Goal: Check status: Check status

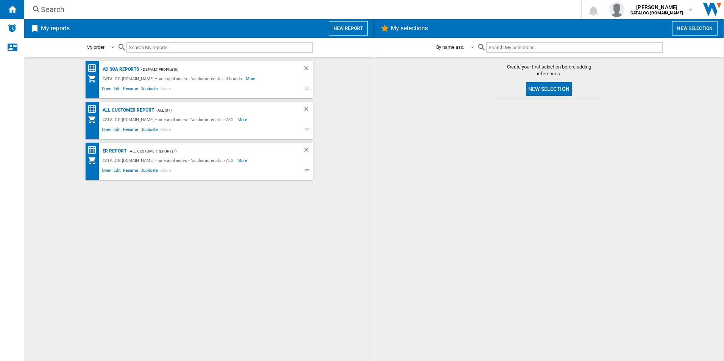
click at [244, 279] on div "AO SOA Reports - Default profile (6) CATALOG [DOMAIN_NAME]:Home appliances - No…" at bounding box center [199, 209] width 334 height 296
click at [135, 112] on div "All Customer Report" at bounding box center [127, 110] width 53 height 9
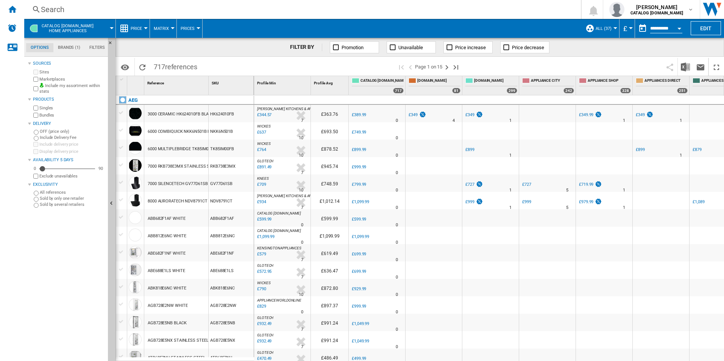
click at [678, 26] on button "Open calendar" at bounding box center [679, 27] width 14 height 14
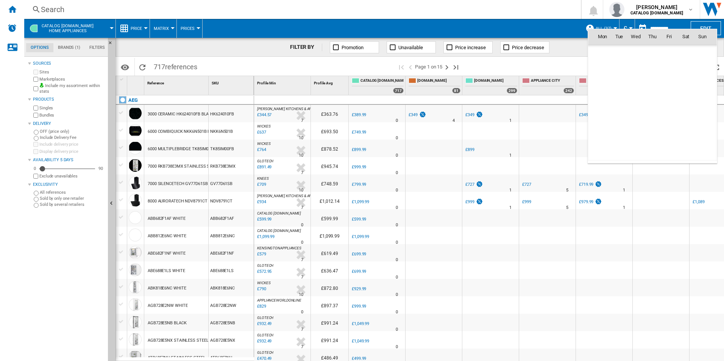
scroll to position [3611, 0]
click at [654, 103] on span "18" at bounding box center [652, 102] width 15 height 15
type input "**********"
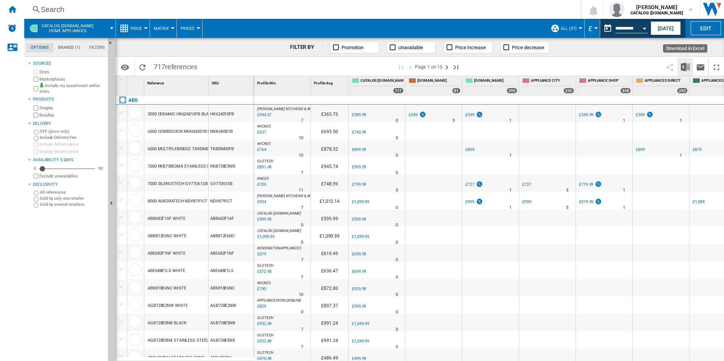
click at [682, 67] on img "Download in Excel" at bounding box center [685, 66] width 9 height 9
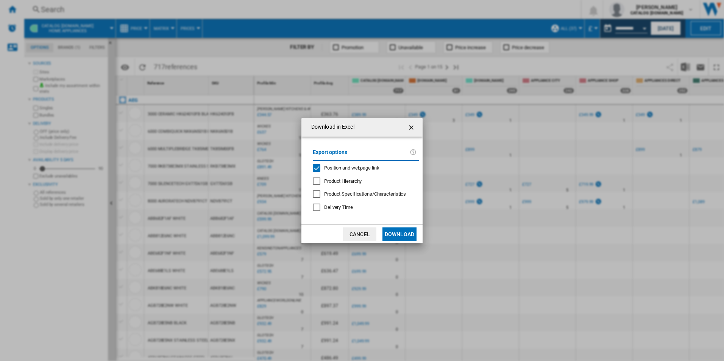
click at [362, 168] on span "Position and webpage link" at bounding box center [351, 168] width 55 height 6
click at [396, 236] on button "Download" at bounding box center [399, 234] width 34 height 14
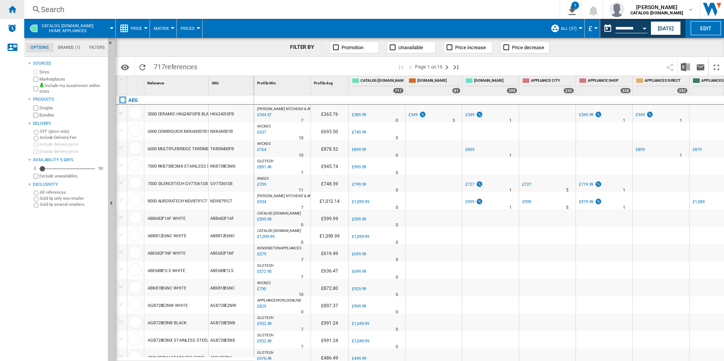
click at [5, 11] on div "Home" at bounding box center [12, 9] width 24 height 19
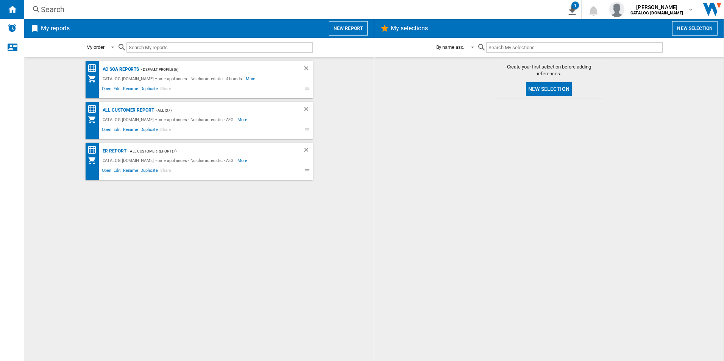
click at [104, 151] on div "ER Report" at bounding box center [114, 150] width 26 height 9
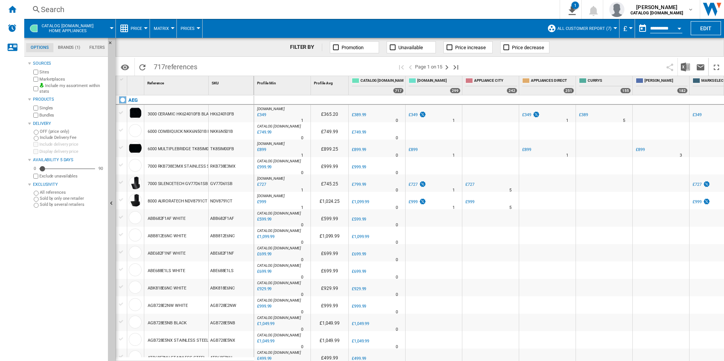
click at [57, 79] on label "Marketplaces" at bounding box center [71, 79] width 65 height 6
click at [678, 28] on div "Open calendar" at bounding box center [679, 29] width 4 height 2
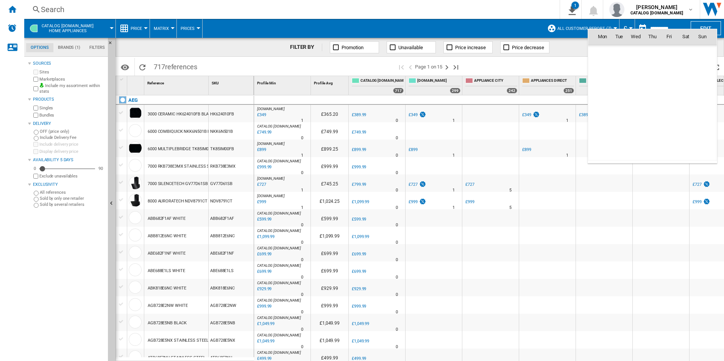
scroll to position [3611, 0]
click at [656, 102] on span "18" at bounding box center [652, 102] width 15 height 15
type input "**********"
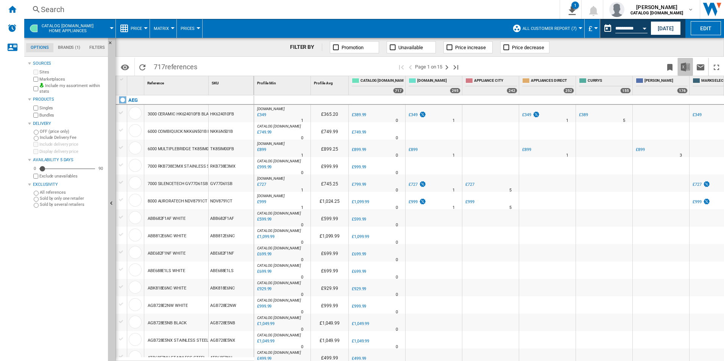
click at [685, 66] on img "Download in Excel" at bounding box center [685, 66] width 9 height 9
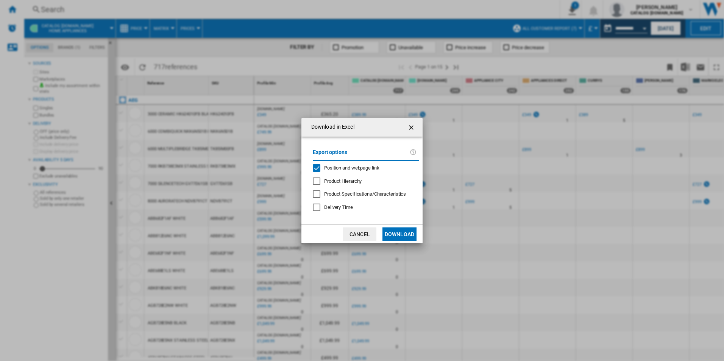
click at [329, 168] on span "Position and webpage link" at bounding box center [351, 168] width 55 height 6
click at [405, 240] on button "Download" at bounding box center [399, 234] width 34 height 14
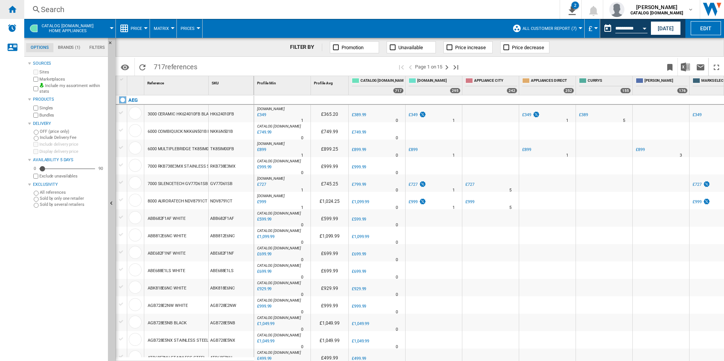
click at [8, 8] on ng-md-icon "Home" at bounding box center [12, 9] width 9 height 9
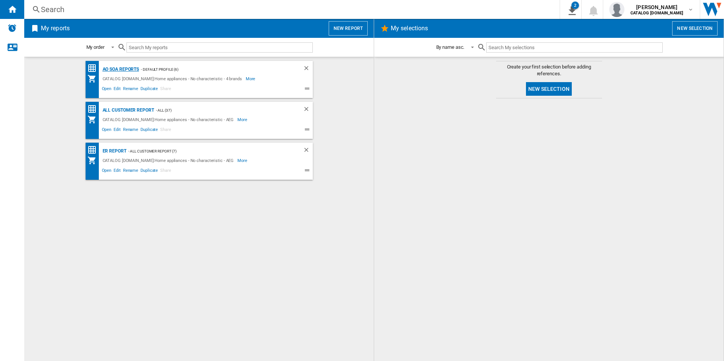
click at [134, 68] on div "AO SOA Reports" at bounding box center [120, 69] width 39 height 9
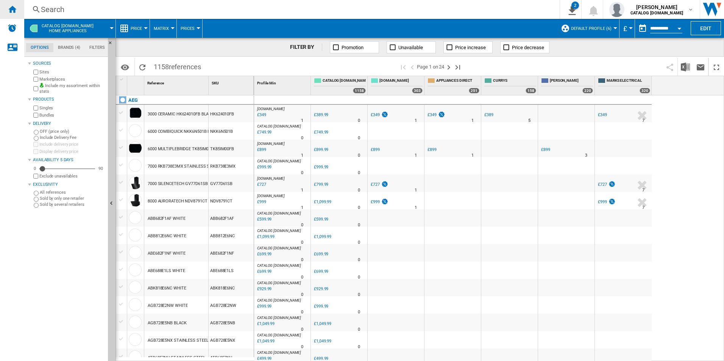
click at [15, 6] on ng-md-icon "Home" at bounding box center [12, 9] width 9 height 9
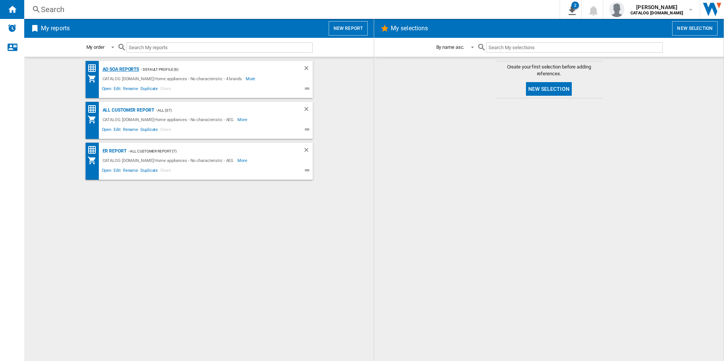
click at [126, 68] on div "AO SOA Reports" at bounding box center [120, 69] width 39 height 9
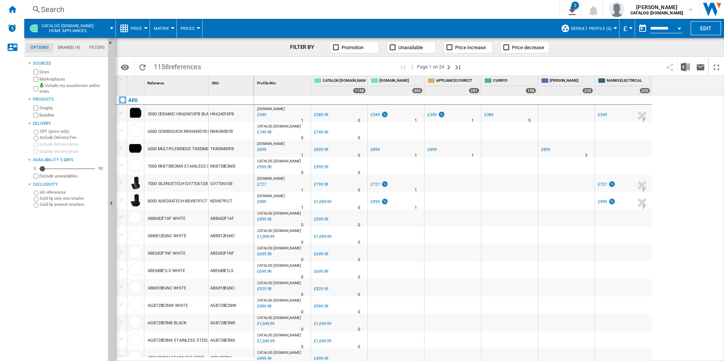
click at [281, 6] on div "Search" at bounding box center [290, 9] width 499 height 11
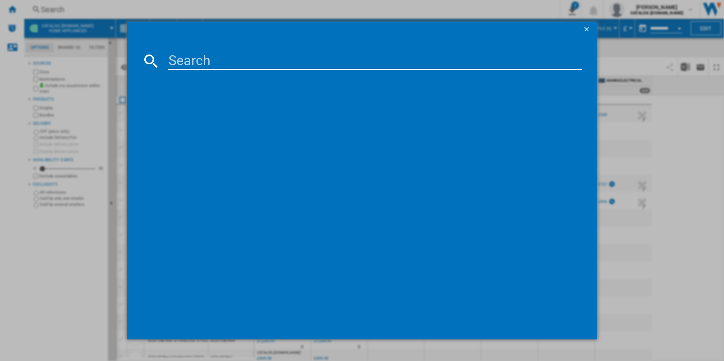
click at [262, 59] on input at bounding box center [375, 61] width 414 height 18
paste input "LFR61144B"
type input "LFR61144B"
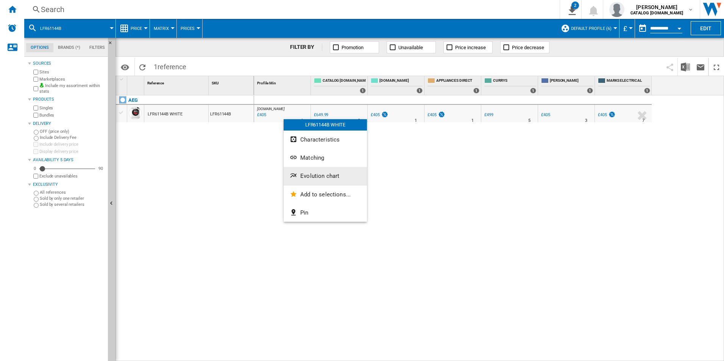
click at [310, 179] on span "Evolution chart" at bounding box center [319, 176] width 39 height 7
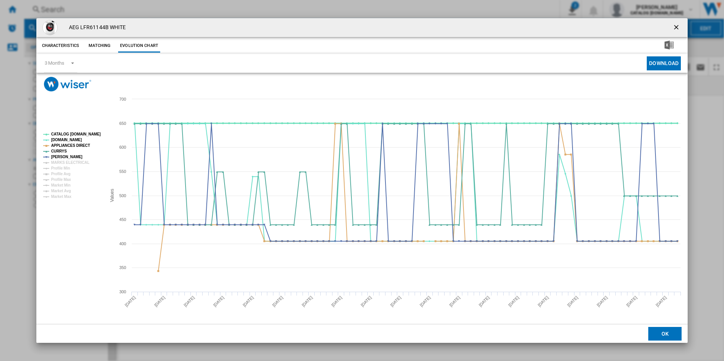
click at [91, 134] on tspan "CATALOG [DOMAIN_NAME]" at bounding box center [76, 134] width 50 height 4
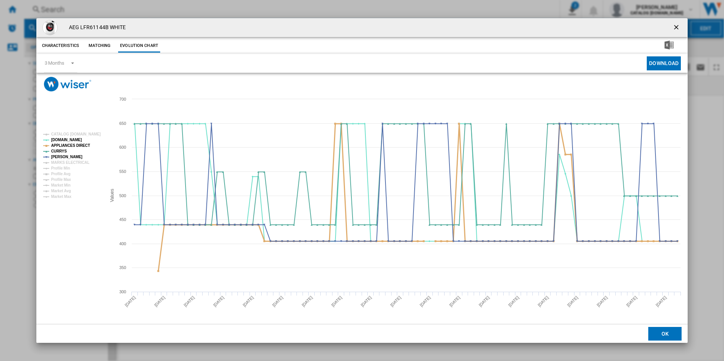
click at [75, 143] on tspan "APPLIANCES DIRECT" at bounding box center [70, 145] width 39 height 4
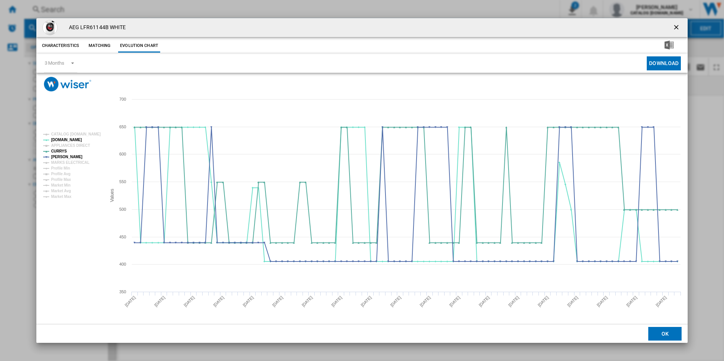
click at [679, 28] on ng-md-icon "getI18NText('BUTTONS.CLOSE_DIALOG')" at bounding box center [676, 27] width 9 height 9
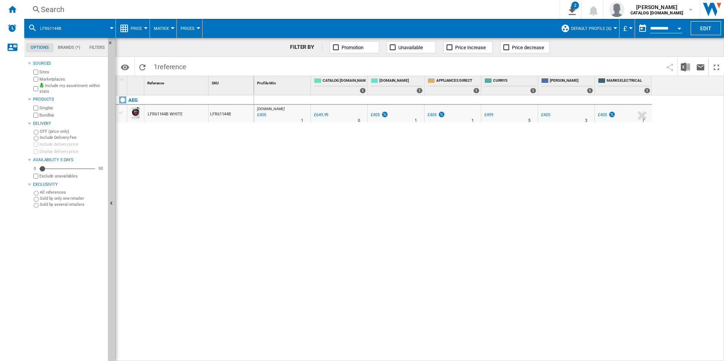
click at [412, 9] on div "Search" at bounding box center [290, 9] width 499 height 11
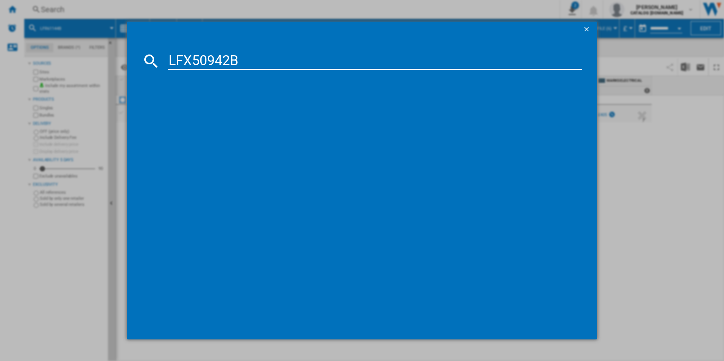
type input "LFX50942B"
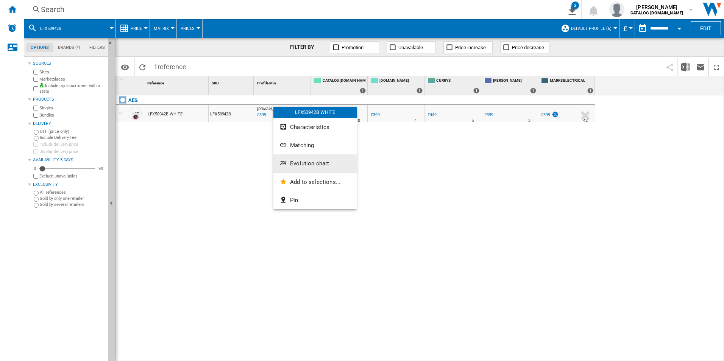
click at [319, 160] on span "Evolution chart" at bounding box center [309, 163] width 39 height 7
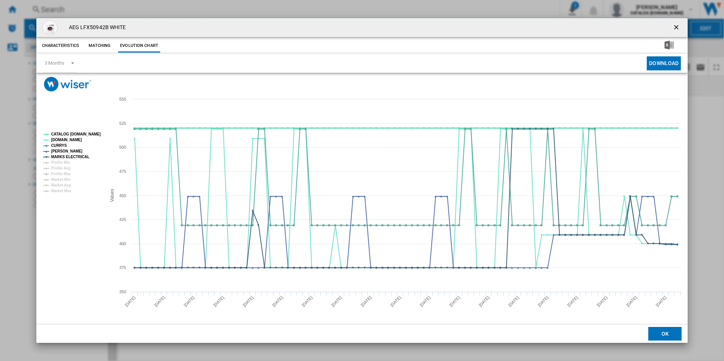
click at [76, 134] on tspan "CATALOG [DOMAIN_NAME]" at bounding box center [76, 134] width 50 height 4
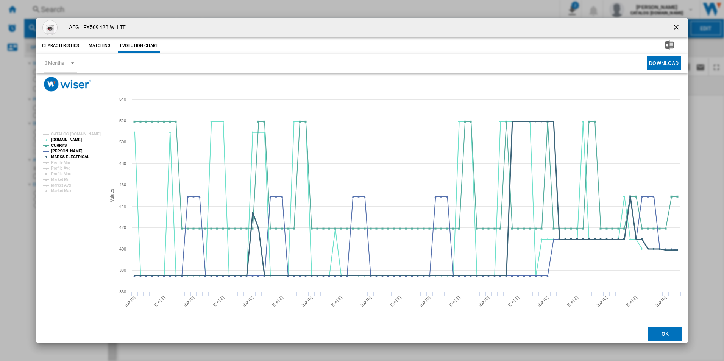
click at [78, 157] on tspan "MARKS ELECTRICAL" at bounding box center [70, 157] width 38 height 4
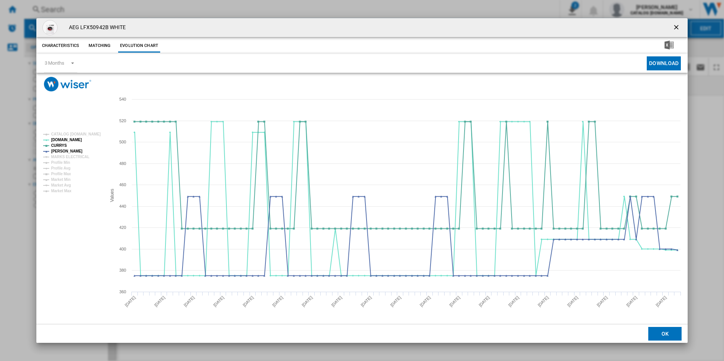
drag, startPoint x: 677, startPoint y: 25, endPoint x: 522, endPoint y: 26, distance: 154.4
click at [677, 25] on ng-md-icon "getI18NText('BUTTONS.CLOSE_DIALOG')" at bounding box center [676, 27] width 9 height 9
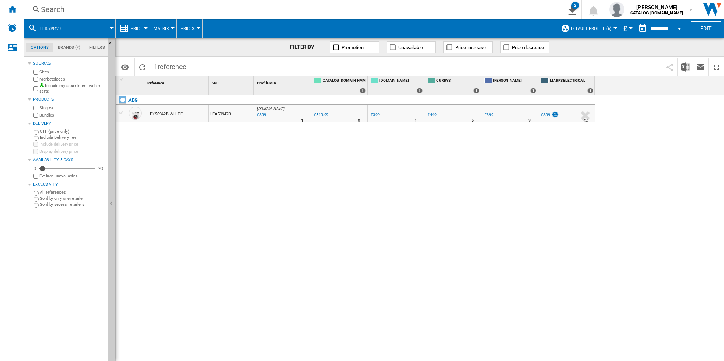
click at [437, 14] on div "Search" at bounding box center [290, 9] width 499 height 11
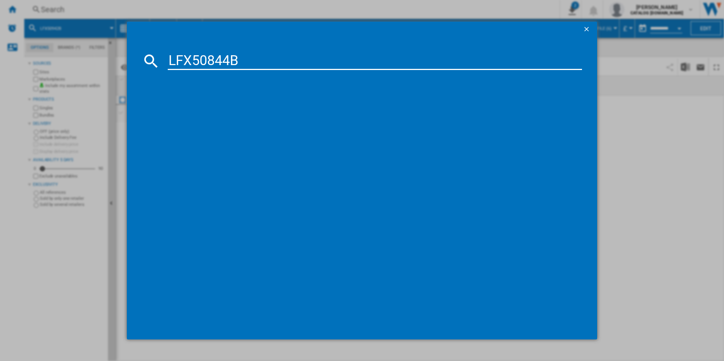
type input "LFX50844B"
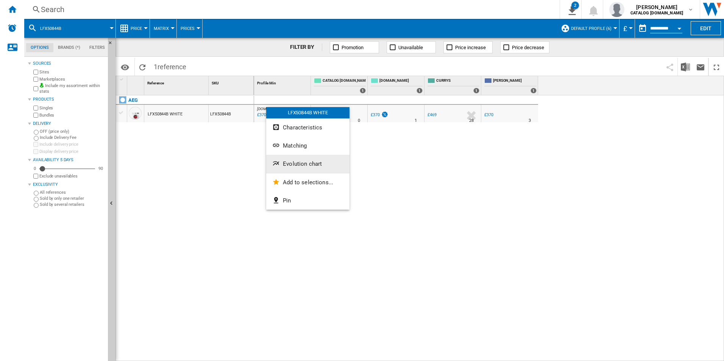
click at [314, 170] on button "Evolution chart" at bounding box center [307, 164] width 83 height 18
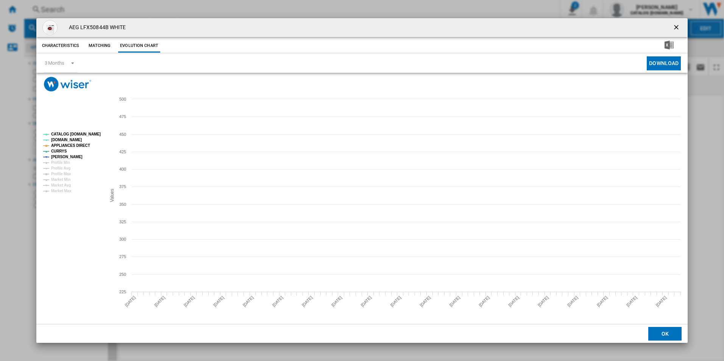
click at [88, 135] on tspan "CATALOG [DOMAIN_NAME]" at bounding box center [76, 134] width 50 height 4
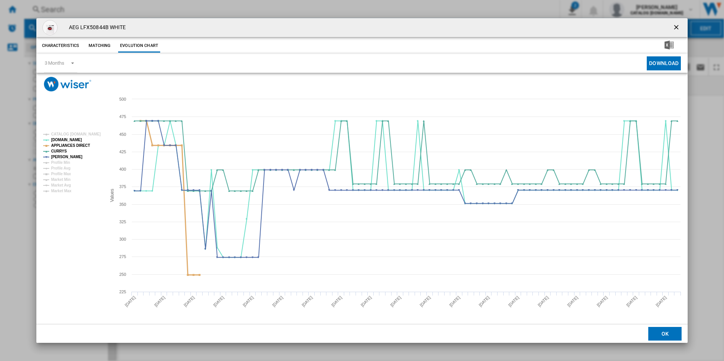
click at [81, 143] on tspan "APPLIANCES DIRECT" at bounding box center [70, 145] width 39 height 4
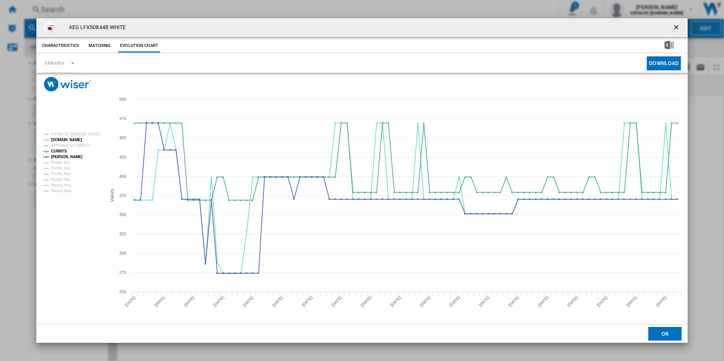
click at [677, 28] on ng-md-icon "getI18NText('BUTTONS.CLOSE_DIALOG')" at bounding box center [676, 27] width 9 height 9
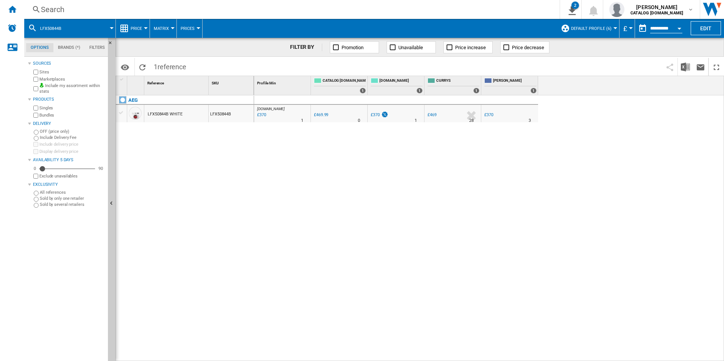
click at [483, 10] on div "Search" at bounding box center [290, 9] width 499 height 11
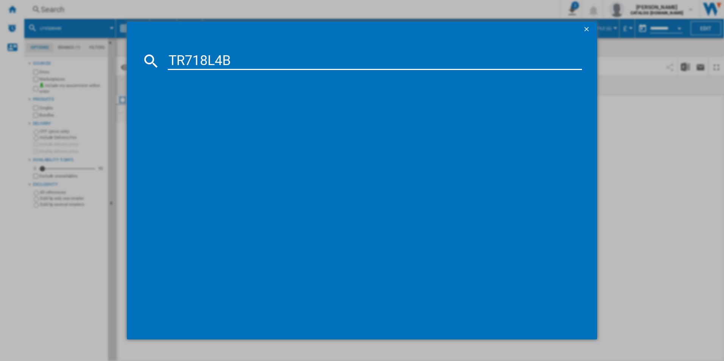
type input "TR718L4B"
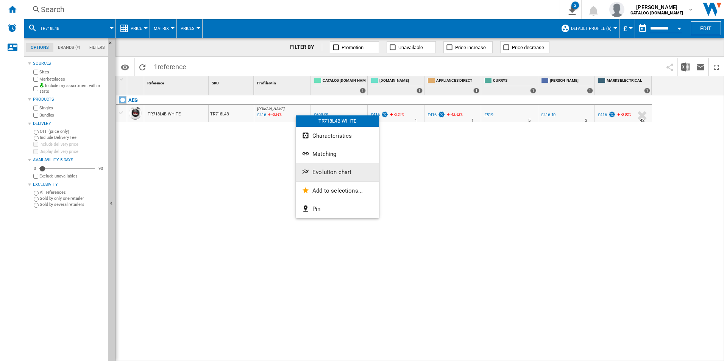
click at [327, 171] on span "Evolution chart" at bounding box center [331, 172] width 39 height 7
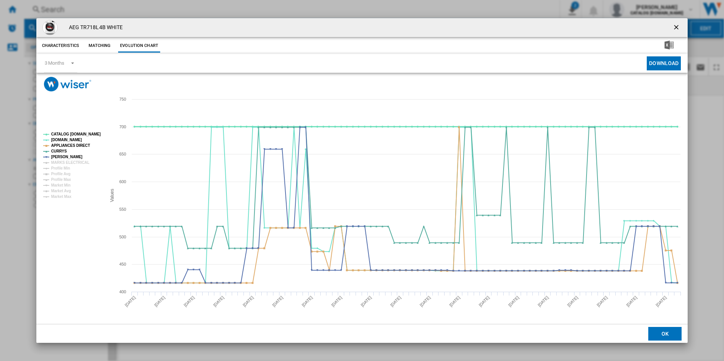
click at [89, 134] on tspan "CATALOG [DOMAIN_NAME]" at bounding box center [76, 134] width 50 height 4
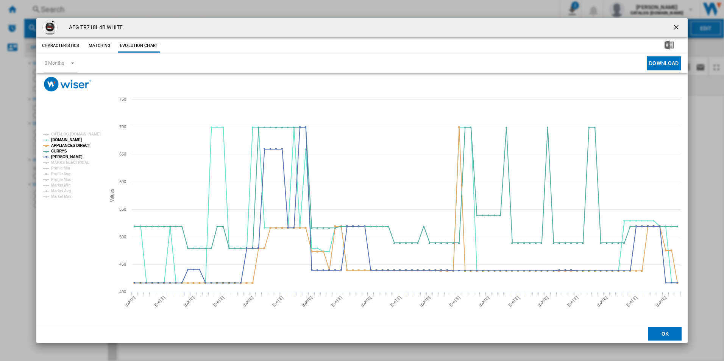
click at [76, 148] on rect "Product popup" at bounding box center [71, 165] width 63 height 72
click at [78, 148] on tspan "APPLIANCES DIRECT" at bounding box center [70, 145] width 39 height 4
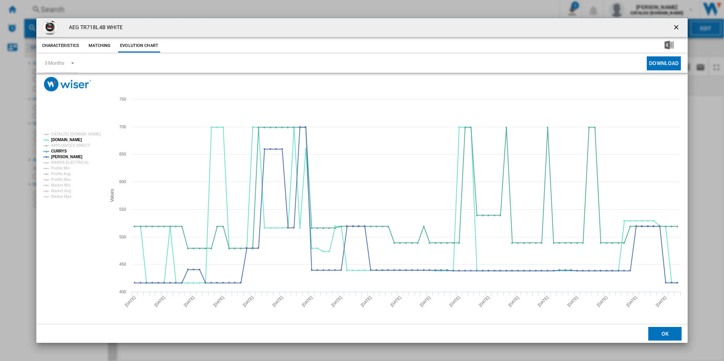
click at [677, 30] on ng-md-icon "getI18NText('BUTTONS.CLOSE_DIALOG')" at bounding box center [676, 27] width 9 height 9
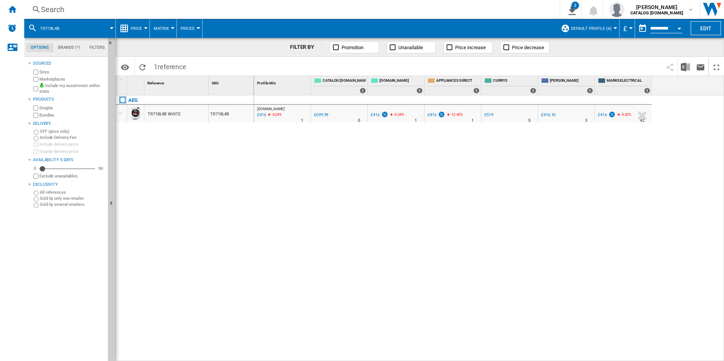
click at [451, 7] on div "Search" at bounding box center [290, 9] width 499 height 11
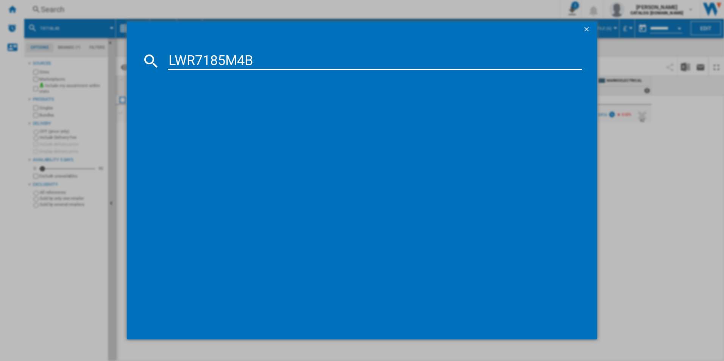
type input "LWR7185M4B"
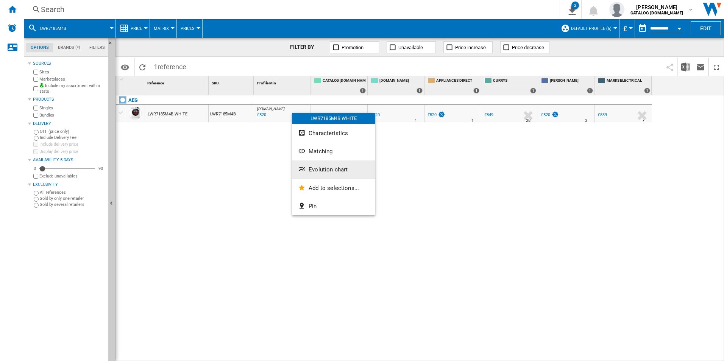
click at [318, 169] on span "Evolution chart" at bounding box center [327, 169] width 39 height 7
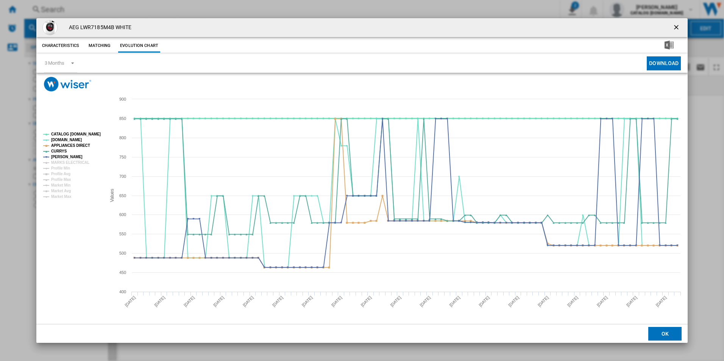
click at [96, 132] on tspan "CATALOG [DOMAIN_NAME]" at bounding box center [76, 134] width 50 height 4
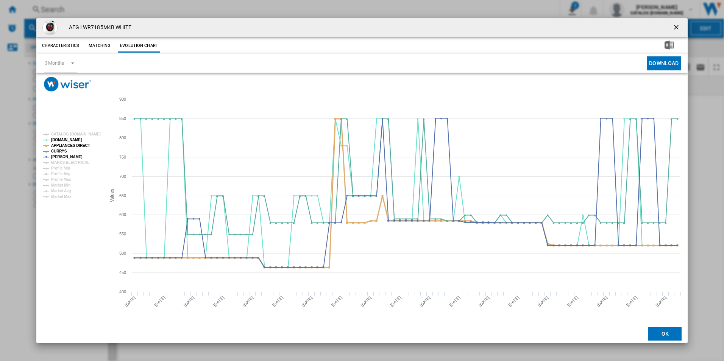
click at [81, 143] on tspan "APPLIANCES DIRECT" at bounding box center [70, 145] width 39 height 4
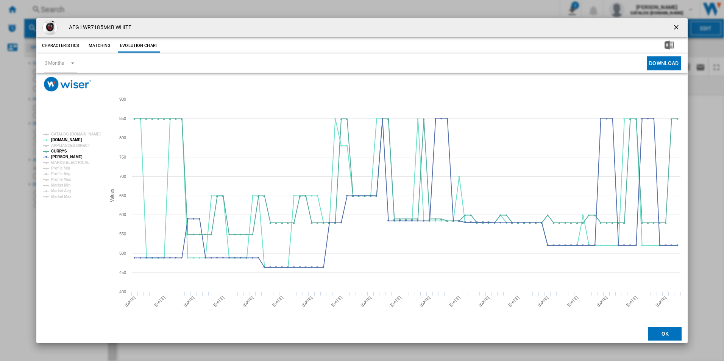
click at [676, 28] on ng-md-icon "getI18NText('BUTTONS.CLOSE_DIALOG')" at bounding box center [676, 27] width 9 height 9
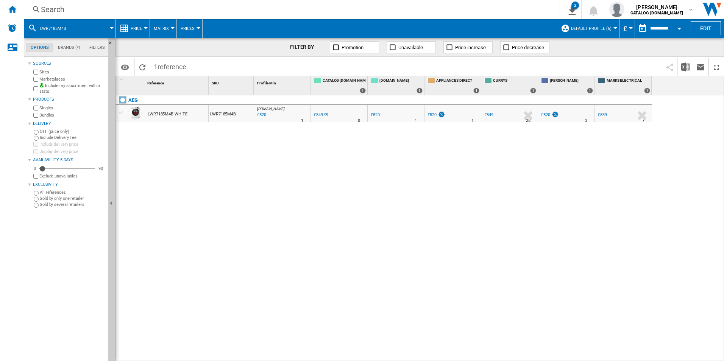
click at [476, 6] on div "Search" at bounding box center [290, 9] width 499 height 11
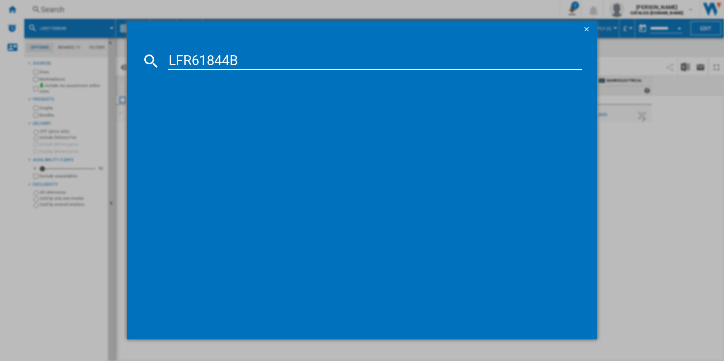
type input "LFR61844B"
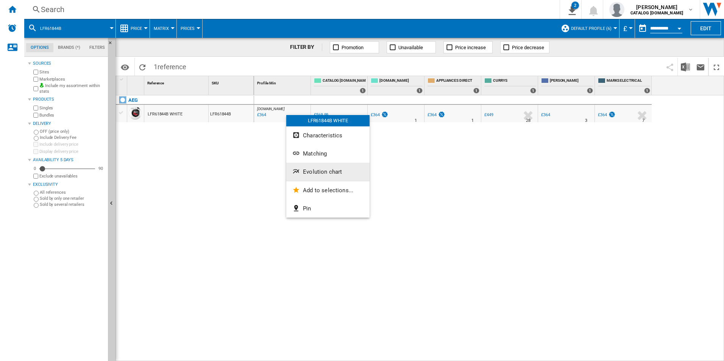
click at [307, 168] on span "Evolution chart" at bounding box center [322, 171] width 39 height 7
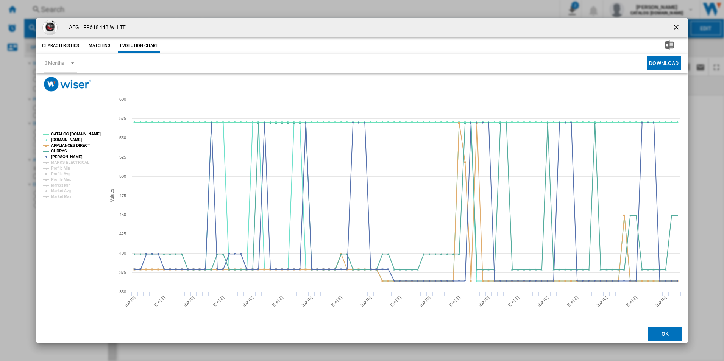
click at [89, 130] on rect "Product popup" at bounding box center [71, 165] width 63 height 72
click at [89, 134] on tspan "CATALOG [DOMAIN_NAME]" at bounding box center [76, 134] width 50 height 4
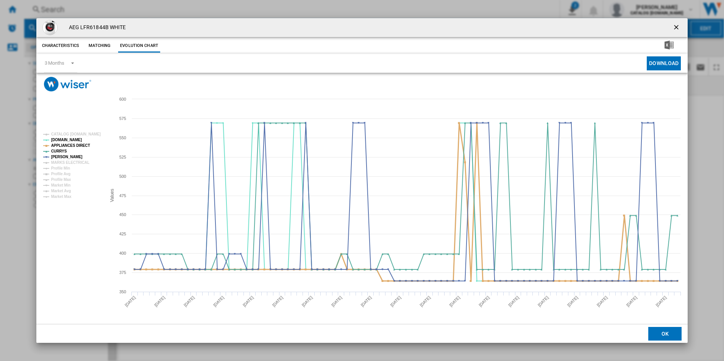
click at [83, 145] on tspan "APPLIANCES DIRECT" at bounding box center [70, 145] width 39 height 4
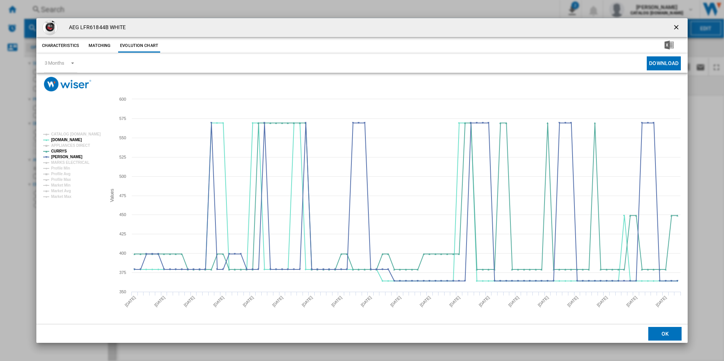
drag, startPoint x: 679, startPoint y: 25, endPoint x: 658, endPoint y: 21, distance: 21.7
click at [679, 25] on ng-md-icon "getI18NText('BUTTONS.CLOSE_DIALOG')" at bounding box center [676, 27] width 9 height 9
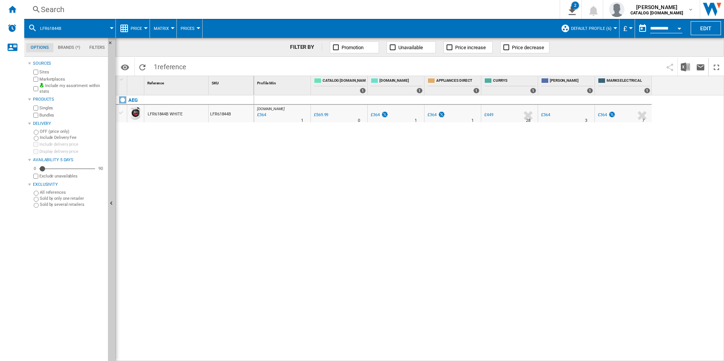
click at [514, 5] on div "Search" at bounding box center [290, 9] width 499 height 11
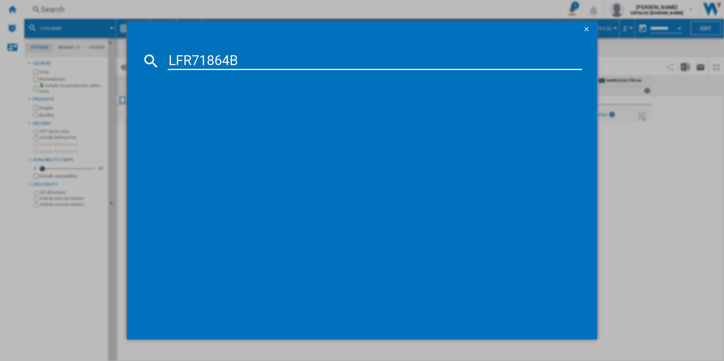
type input "LFR71864B"
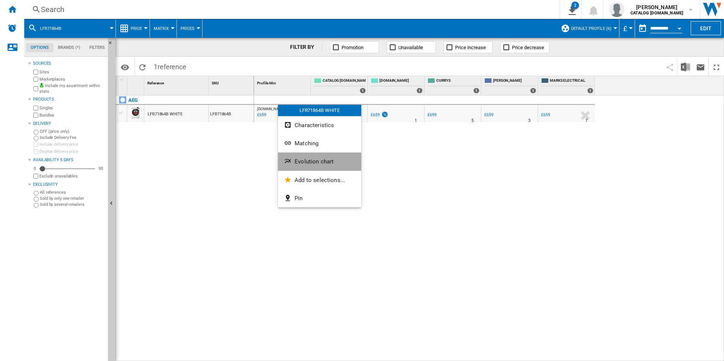
click at [302, 159] on span "Evolution chart" at bounding box center [313, 161] width 39 height 7
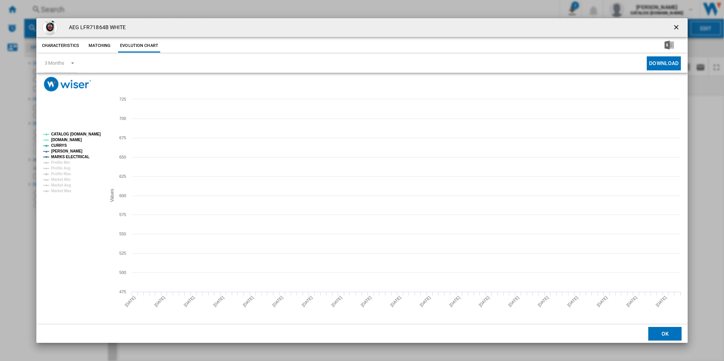
drag, startPoint x: 302, startPoint y: 159, endPoint x: 87, endPoint y: 132, distance: 216.3
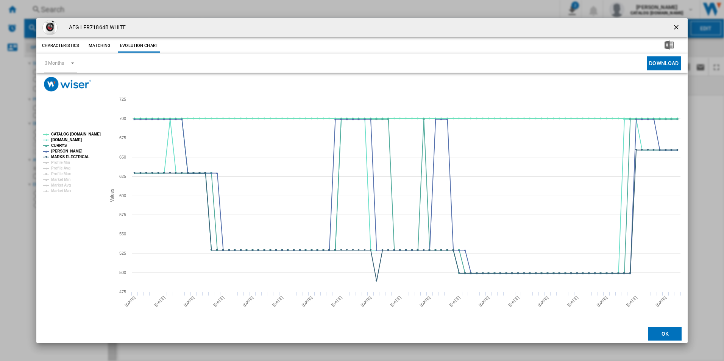
click at [87, 132] on tspan "CATALOG [DOMAIN_NAME]" at bounding box center [76, 134] width 50 height 4
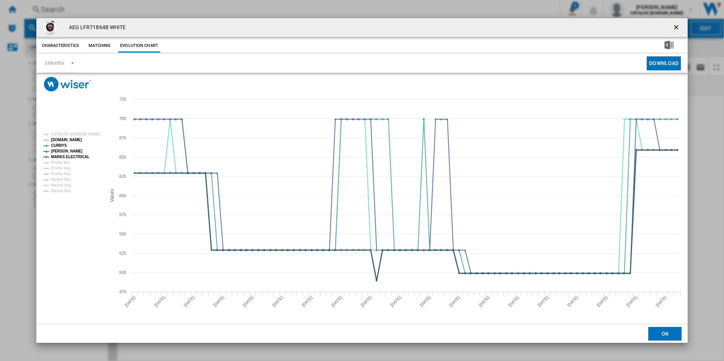
click at [83, 156] on tspan "MARKS ELECTRICAL" at bounding box center [70, 157] width 38 height 4
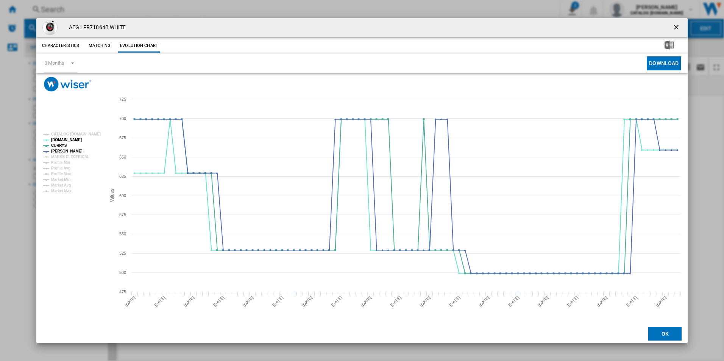
drag, startPoint x: 675, startPoint y: 28, endPoint x: 625, endPoint y: 26, distance: 49.6
click at [675, 28] on ng-md-icon "getI18NText('BUTTONS.CLOSE_DIALOG')" at bounding box center [676, 27] width 9 height 9
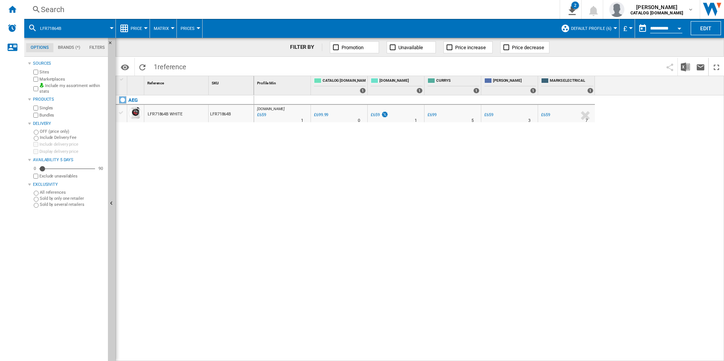
click at [502, 9] on div "Search" at bounding box center [290, 9] width 499 height 11
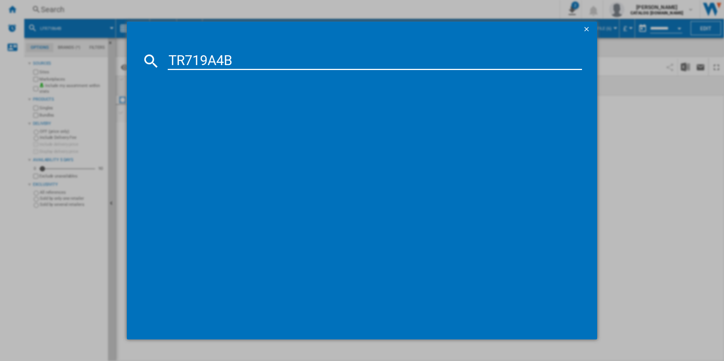
type input "TR719A4B"
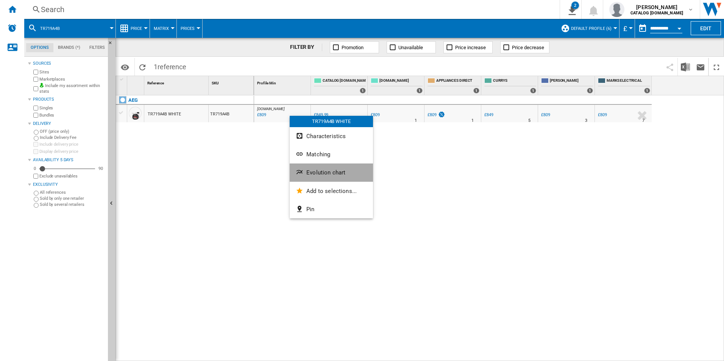
click at [324, 179] on button "Evolution chart" at bounding box center [331, 173] width 83 height 18
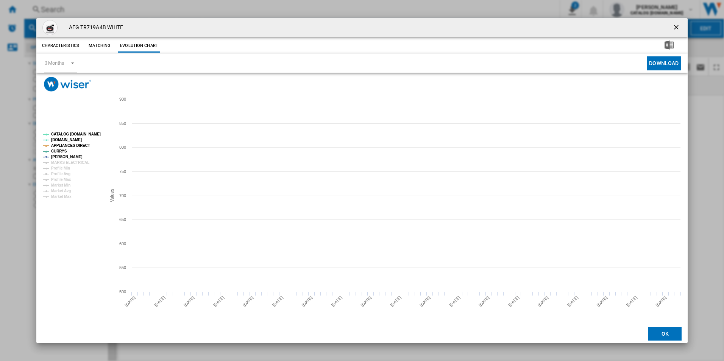
click at [90, 135] on tspan "CATALOG [DOMAIN_NAME]" at bounding box center [76, 134] width 50 height 4
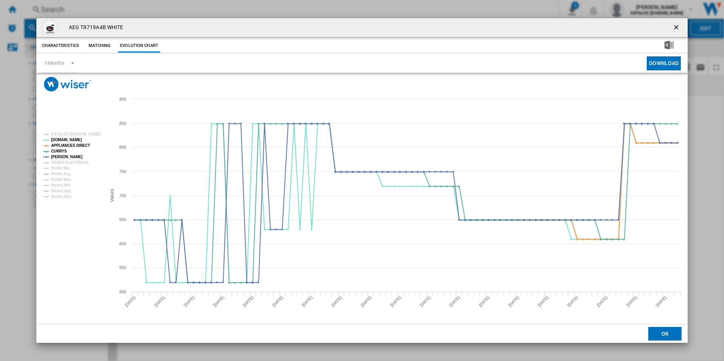
click at [79, 144] on tspan "APPLIANCES DIRECT" at bounding box center [70, 145] width 39 height 4
click at [675, 26] on ng-md-icon "getI18NText('BUTTONS.CLOSE_DIALOG')" at bounding box center [676, 27] width 9 height 9
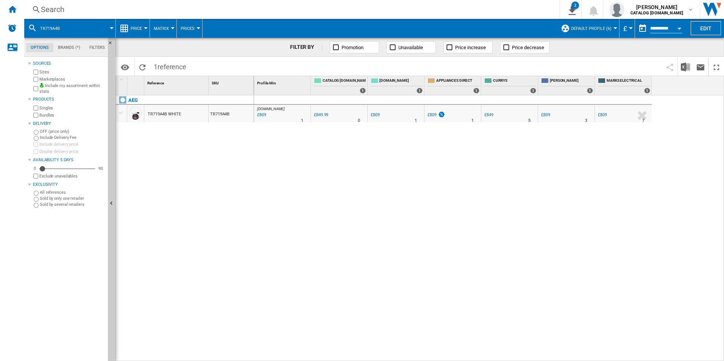
click at [495, 9] on div "Search" at bounding box center [290, 9] width 499 height 11
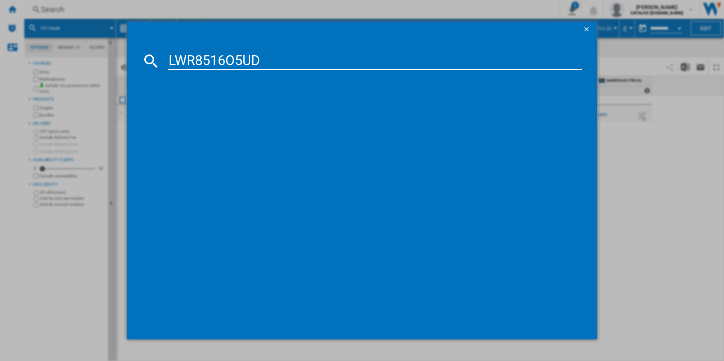
type input "LWR8516O5UD"
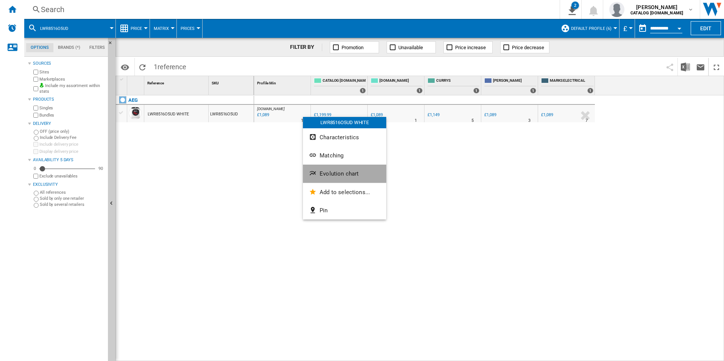
click at [330, 170] on button "Evolution chart" at bounding box center [344, 174] width 83 height 18
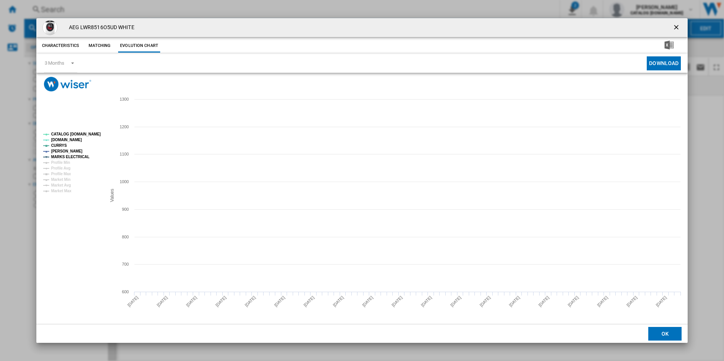
click at [94, 136] on tspan "CATALOG [DOMAIN_NAME]" at bounding box center [76, 134] width 50 height 4
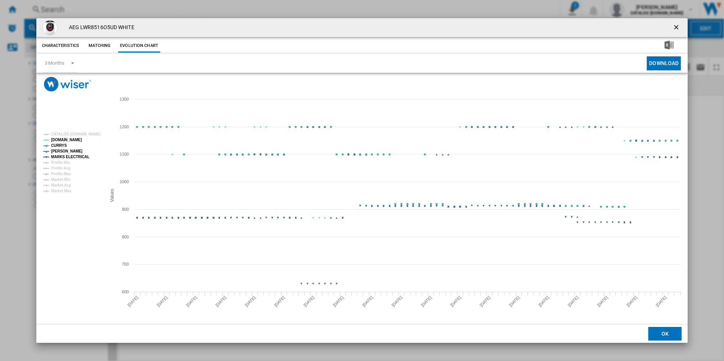
click at [80, 155] on tspan "MARKS ELECTRICAL" at bounding box center [70, 157] width 38 height 4
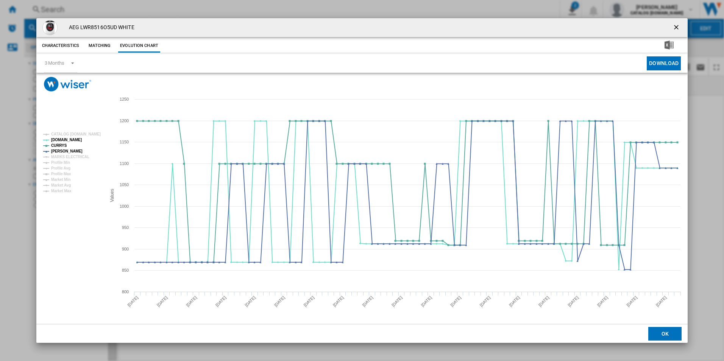
click at [676, 28] on ng-md-icon "getI18NText('BUTTONS.CLOSE_DIALOG')" at bounding box center [676, 27] width 9 height 9
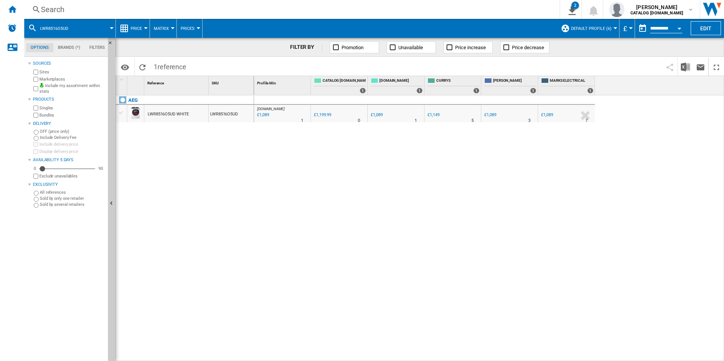
click at [491, 6] on div "Search" at bounding box center [290, 9] width 499 height 11
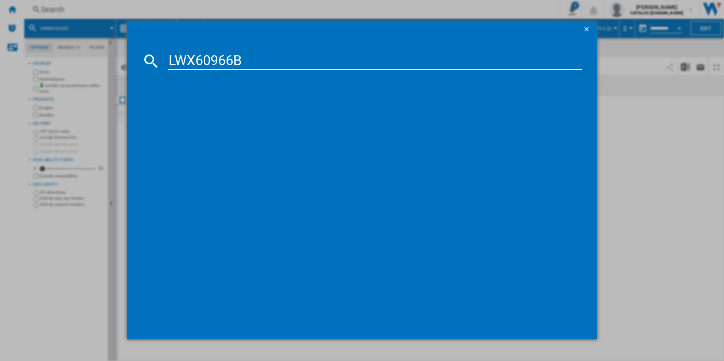
type input "LWX60966B"
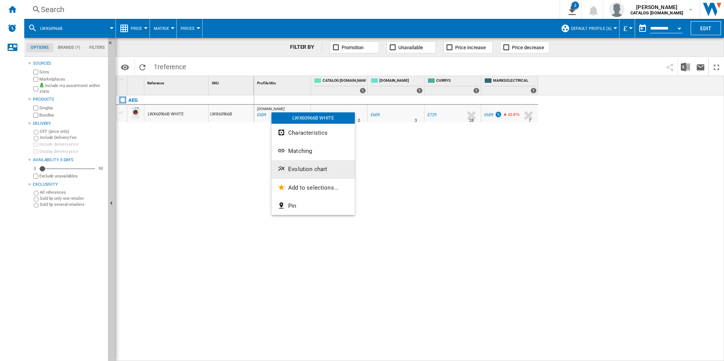
click at [301, 173] on button "Evolution chart" at bounding box center [312, 169] width 83 height 18
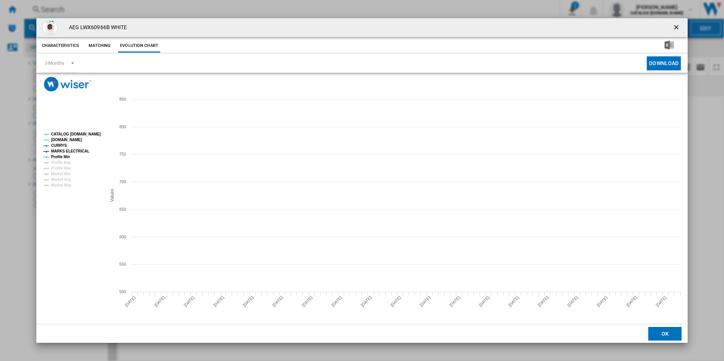
click at [98, 134] on tspan "CATALOG [DOMAIN_NAME]" at bounding box center [76, 134] width 50 height 4
click at [73, 151] on tspan "MARKS ELECTRICAL" at bounding box center [70, 151] width 38 height 4
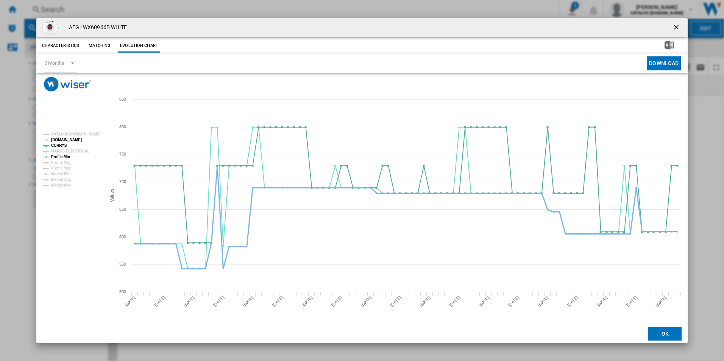
click at [64, 157] on tspan "Profile Min" at bounding box center [60, 157] width 19 height 4
drag, startPoint x: 675, startPoint y: 26, endPoint x: 431, endPoint y: 31, distance: 243.4
click at [675, 26] on ng-md-icon "getI18NText('BUTTONS.CLOSE_DIALOG')" at bounding box center [676, 27] width 9 height 9
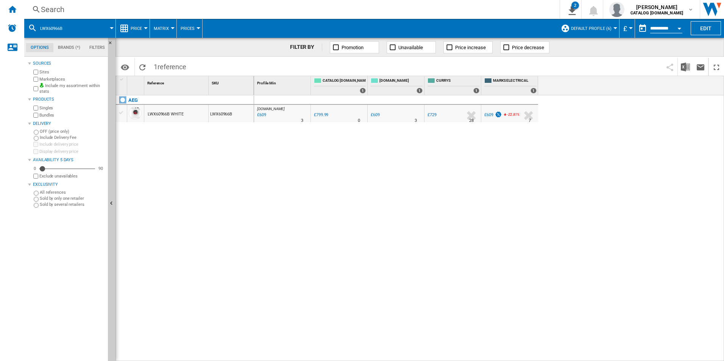
click at [407, 8] on div "Search" at bounding box center [290, 9] width 499 height 11
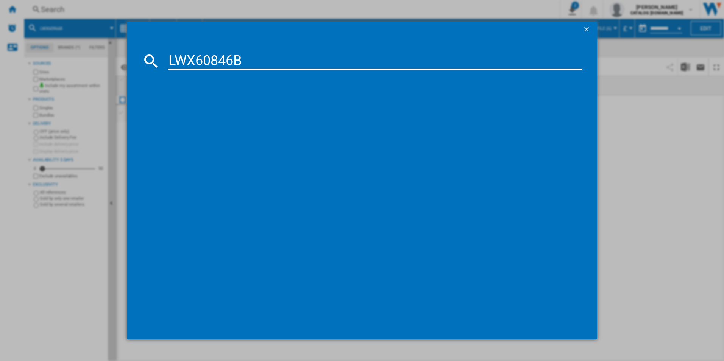
type input "LWX60846B"
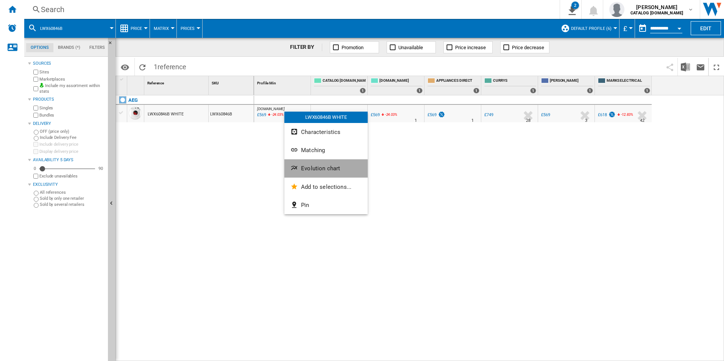
click at [312, 174] on button "Evolution chart" at bounding box center [325, 168] width 83 height 18
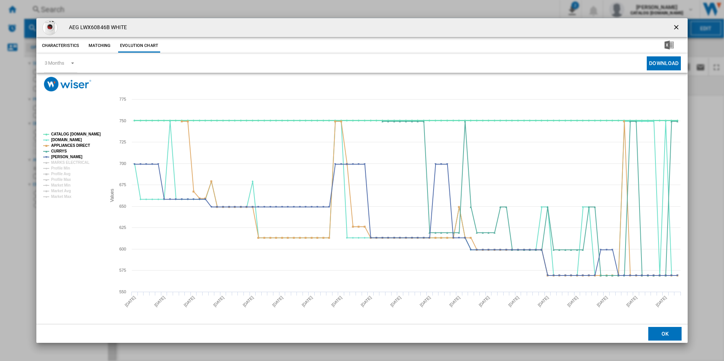
drag, startPoint x: 95, startPoint y: 137, endPoint x: 86, endPoint y: 139, distance: 8.5
click at [90, 135] on tspan "CATALOG [DOMAIN_NAME]" at bounding box center [76, 134] width 50 height 4
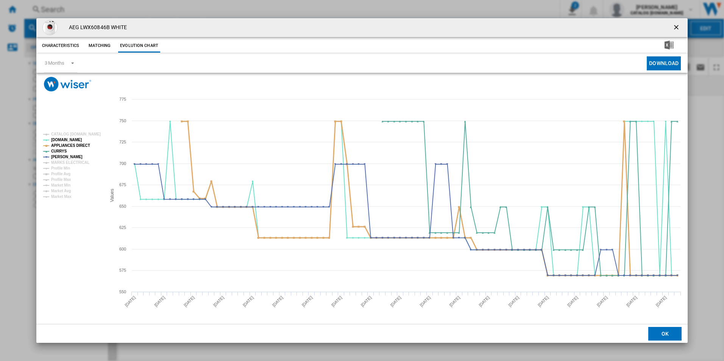
click at [79, 144] on tspan "APPLIANCES DIRECT" at bounding box center [70, 145] width 39 height 4
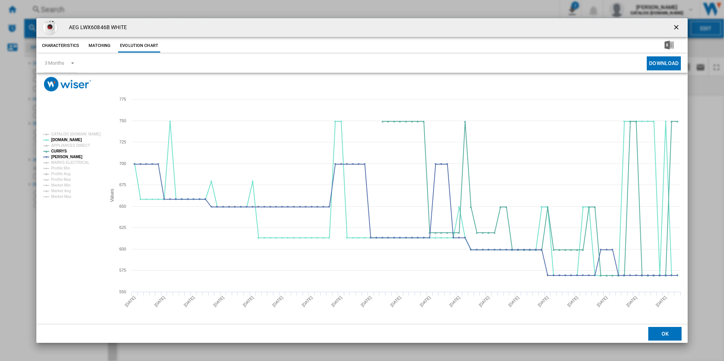
click at [671, 28] on button "Product popup" at bounding box center [676, 27] width 15 height 15
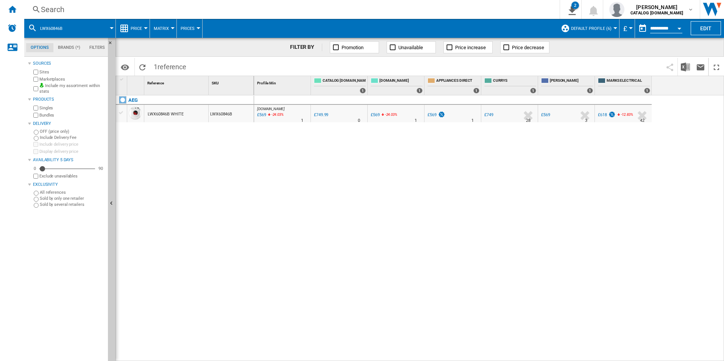
click at [449, 12] on div "Search" at bounding box center [290, 9] width 499 height 11
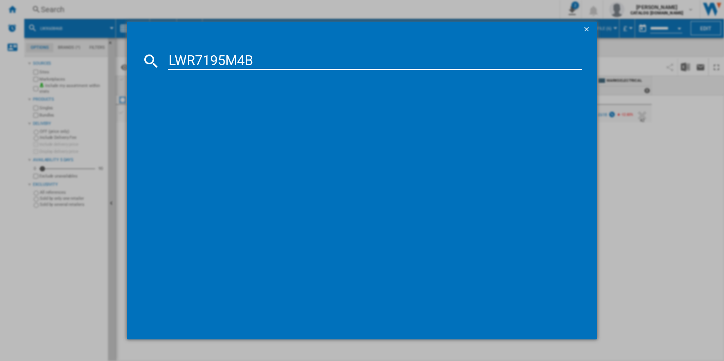
type input "LWR7195M4B"
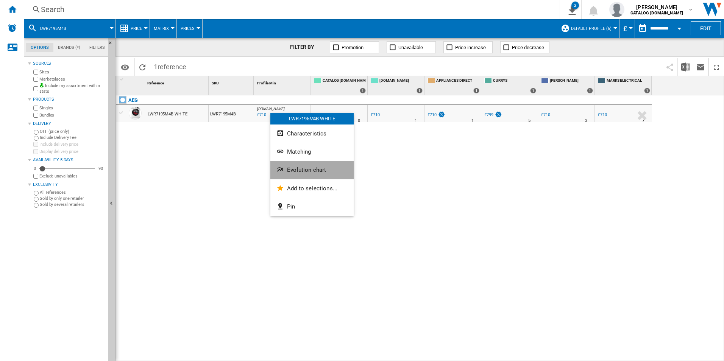
click at [301, 174] on button "Evolution chart" at bounding box center [311, 170] width 83 height 18
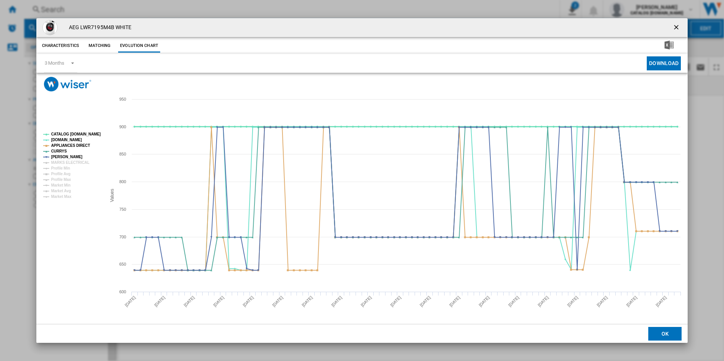
click at [81, 134] on tspan "CATALOG [DOMAIN_NAME]" at bounding box center [76, 134] width 50 height 4
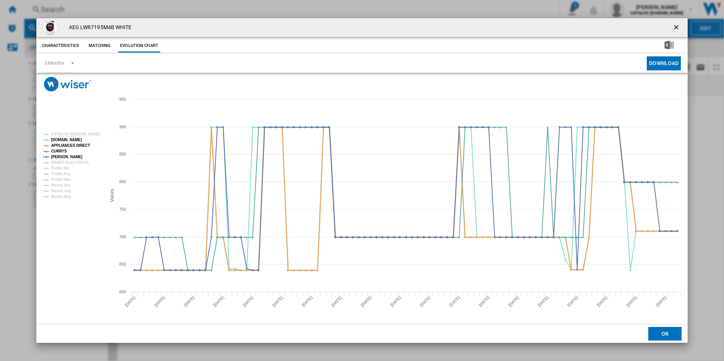
click at [81, 147] on tspan "APPLIANCES DIRECT" at bounding box center [70, 145] width 39 height 4
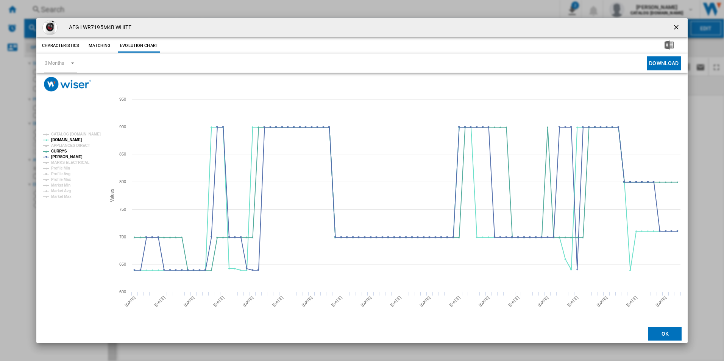
click at [676, 25] on ng-md-icon "getI18NText('BUTTONS.CLOSE_DIALOG')" at bounding box center [676, 27] width 9 height 9
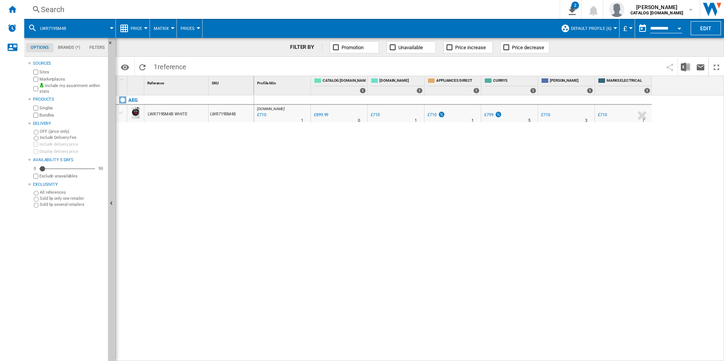
click at [449, 10] on div "Search" at bounding box center [290, 9] width 499 height 11
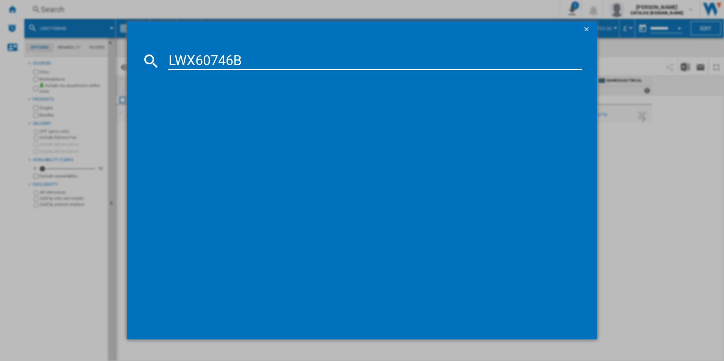
type input "LWX60746B"
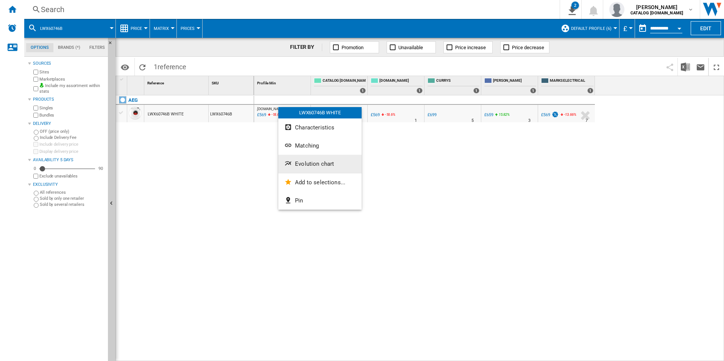
click at [310, 160] on button "Evolution chart" at bounding box center [319, 164] width 83 height 18
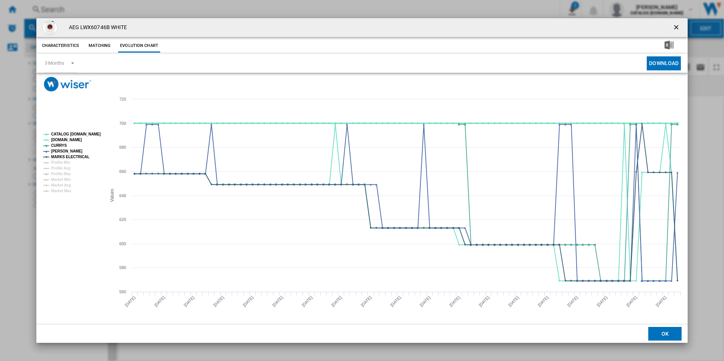
click at [92, 134] on tspan "CATALOG [DOMAIN_NAME]" at bounding box center [76, 134] width 50 height 4
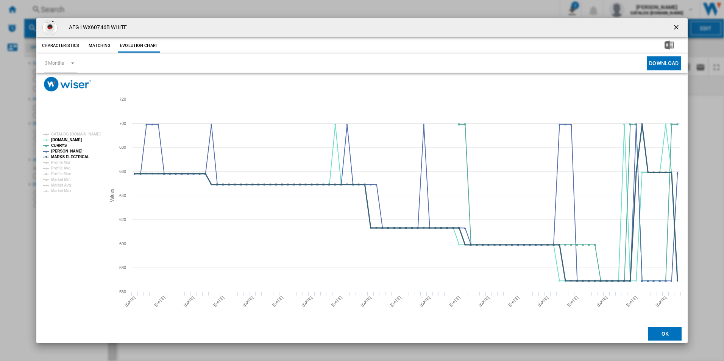
click at [78, 159] on tspan "MARKS ELECTRICAL" at bounding box center [70, 157] width 38 height 4
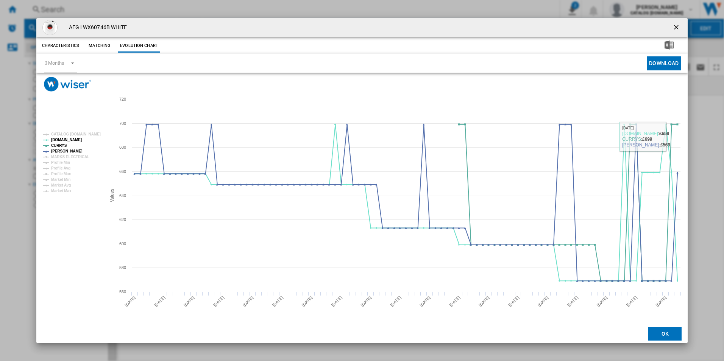
drag, startPoint x: 677, startPoint y: 26, endPoint x: 612, endPoint y: 22, distance: 65.3
click at [677, 26] on ng-md-icon "getI18NText('BUTTONS.CLOSE_DIALOG')" at bounding box center [676, 27] width 9 height 9
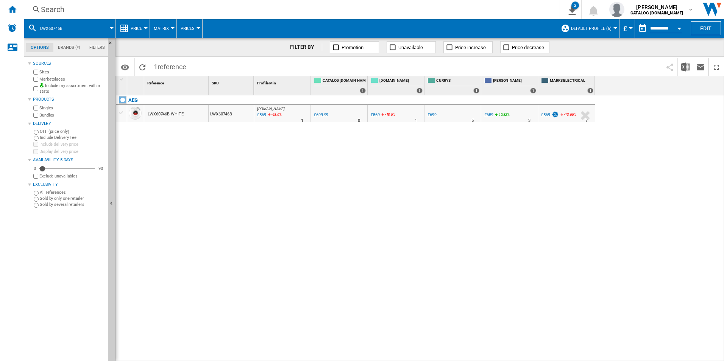
click at [454, 6] on div "Search" at bounding box center [290, 9] width 499 height 11
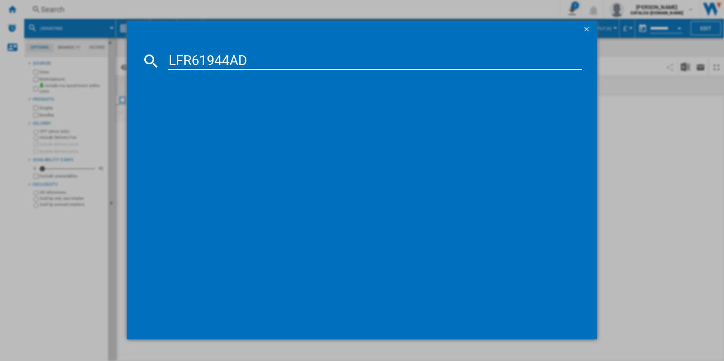
type input "LFR61944AD"
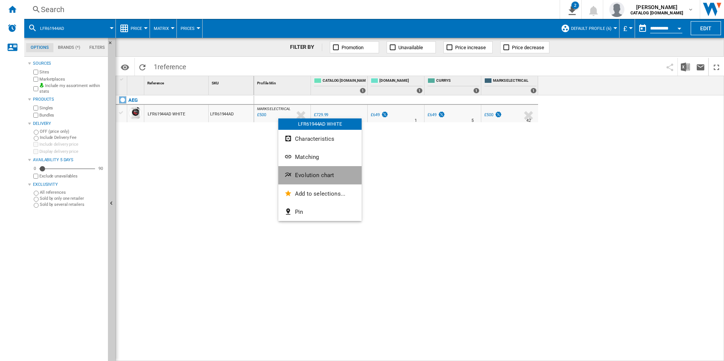
click at [304, 170] on button "Evolution chart" at bounding box center [319, 175] width 83 height 18
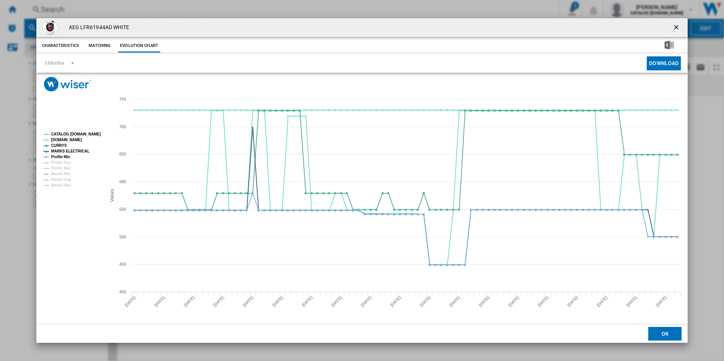
click at [95, 130] on rect "Product popup" at bounding box center [71, 159] width 63 height 61
click at [93, 136] on tspan "CATALOG [DOMAIN_NAME]" at bounding box center [76, 134] width 50 height 4
click at [74, 153] on tspan "MARKS ELECTRICAL" at bounding box center [70, 151] width 38 height 4
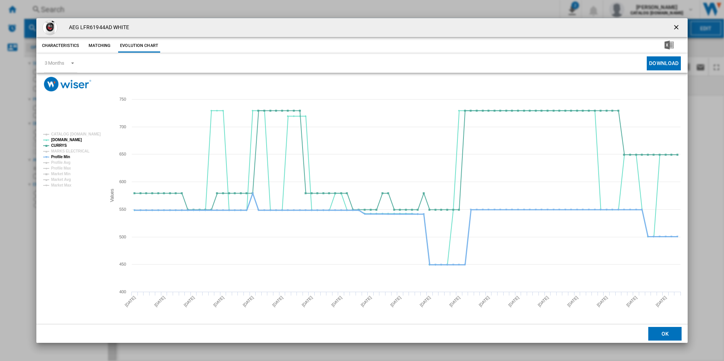
click at [65, 157] on tspan "Profile Min" at bounding box center [60, 157] width 19 height 4
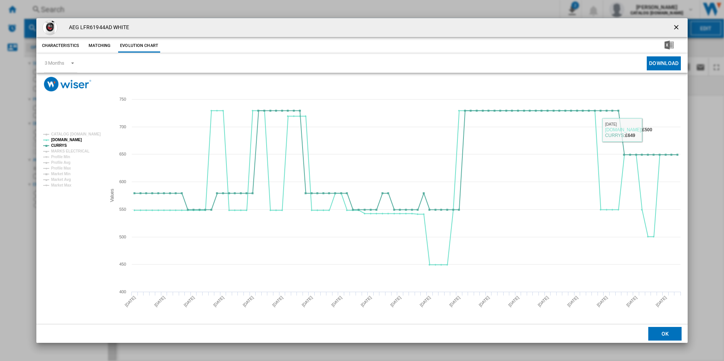
click at [674, 26] on ng-md-icon "getI18NText('BUTTONS.CLOSE_DIALOG')" at bounding box center [676, 27] width 9 height 9
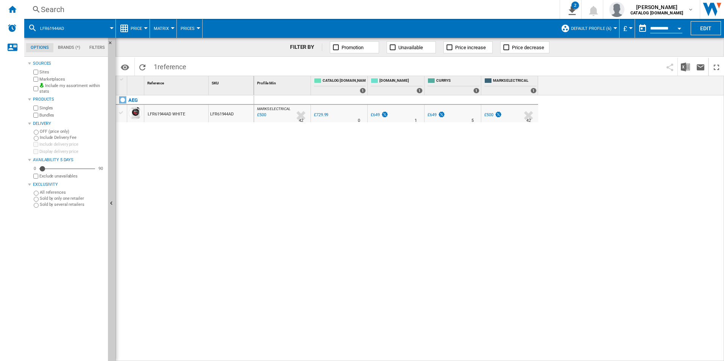
click at [471, 9] on div "Search" at bounding box center [290, 9] width 499 height 11
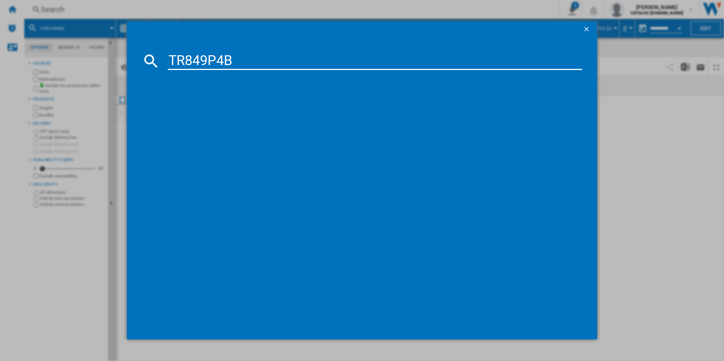
type input "TR849P4B"
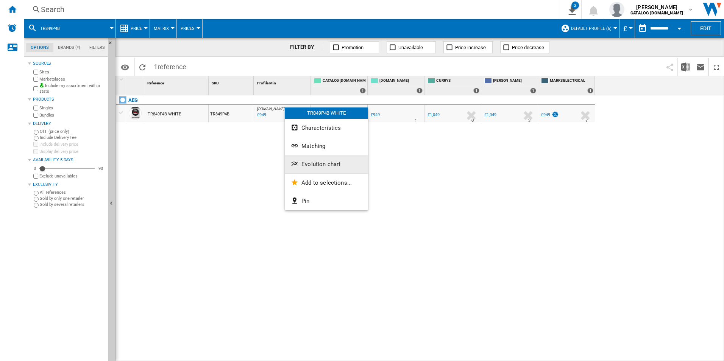
click at [309, 167] on span "Evolution chart" at bounding box center [320, 164] width 39 height 7
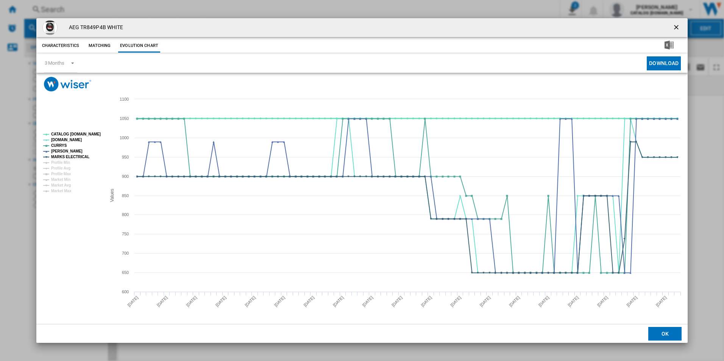
click at [90, 132] on tspan "CATALOG [DOMAIN_NAME]" at bounding box center [76, 134] width 50 height 4
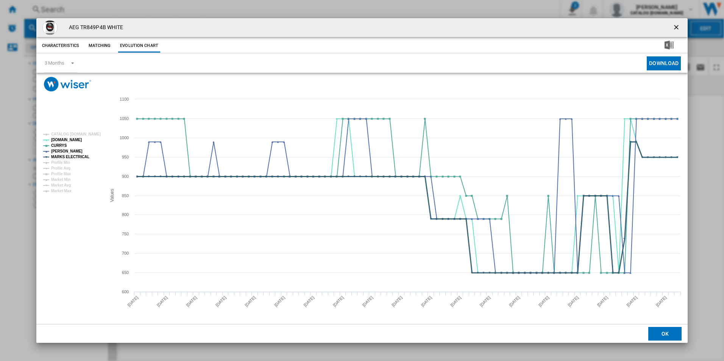
click at [79, 155] on tspan "MARKS ELECTRICAL" at bounding box center [70, 157] width 38 height 4
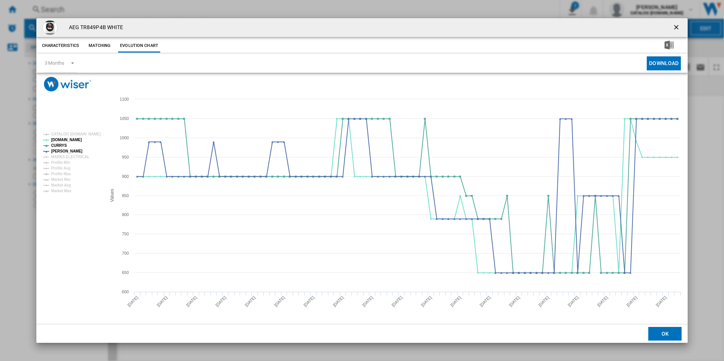
drag, startPoint x: 678, startPoint y: 29, endPoint x: 699, endPoint y: 44, distance: 25.3
click at [678, 29] on ng-md-icon "getI18NText('BUTTONS.CLOSE_DIALOG')" at bounding box center [676, 27] width 9 height 9
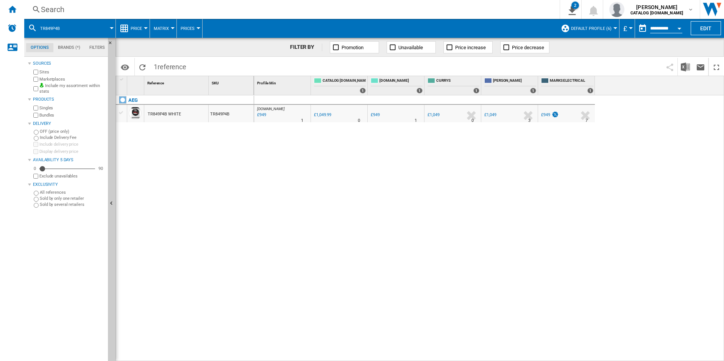
click at [390, 157] on div "[DOMAIN_NAME] : AO -9.6 % £949 % N/A 1 [DOMAIN_NAME] : AO 0.0 % £1,049.99 % N/A" at bounding box center [489, 228] width 470 height 266
